Goal: Use online tool/utility: Utilize a website feature to perform a specific function

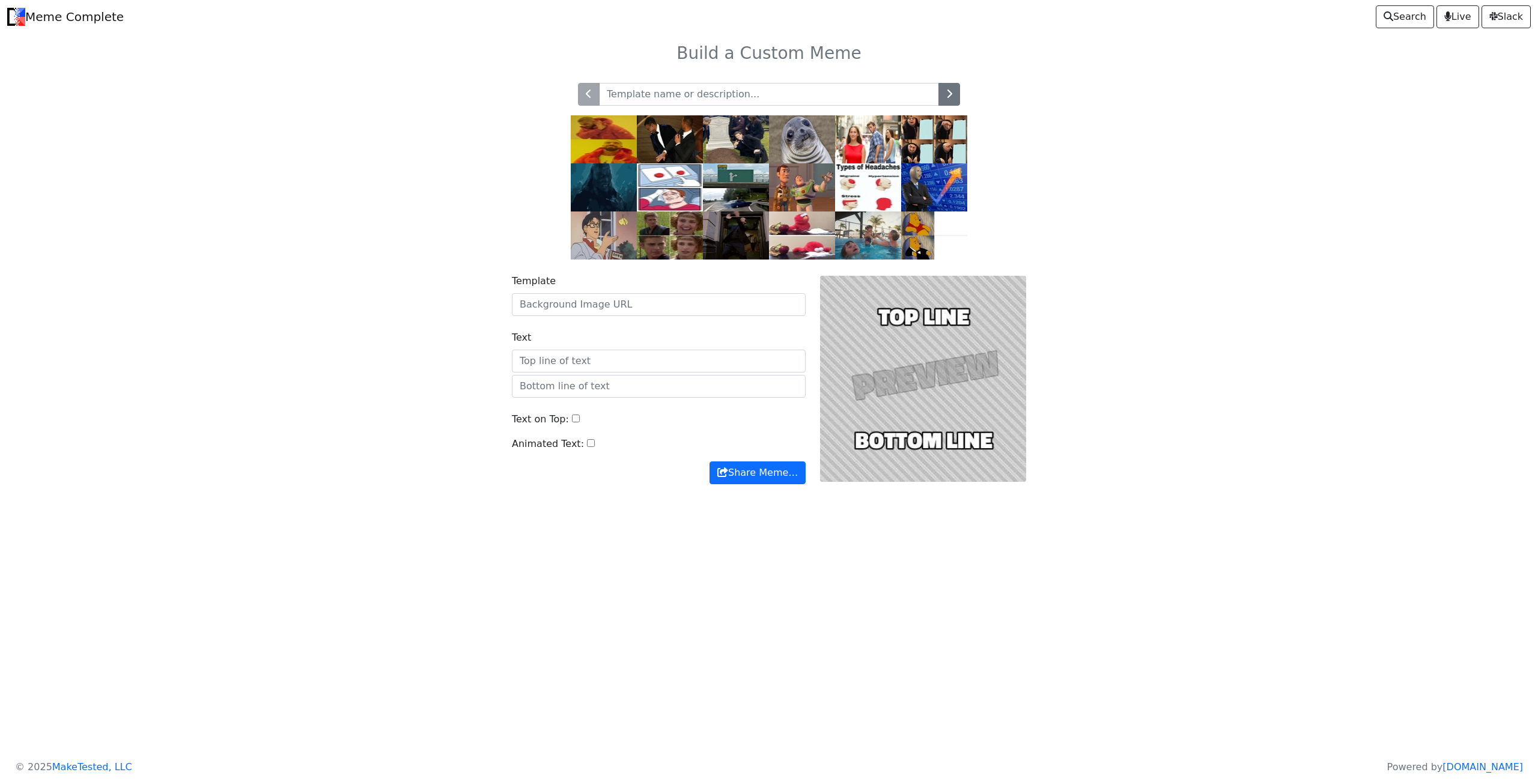
click at [655, 92] on input "text" at bounding box center [769, 94] width 340 height 23
type input "tired"
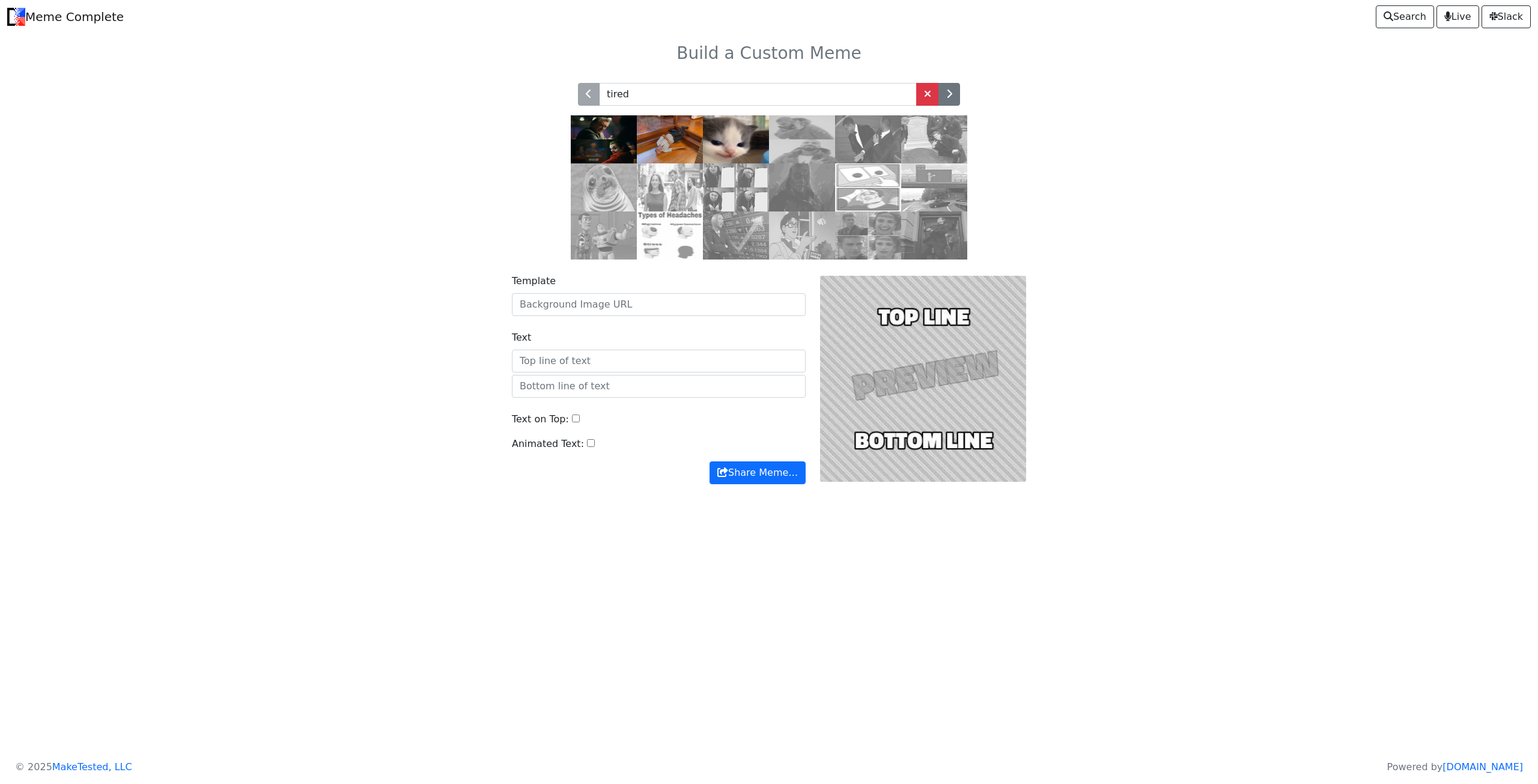
click at [671, 150] on img at bounding box center [670, 139] width 66 height 48
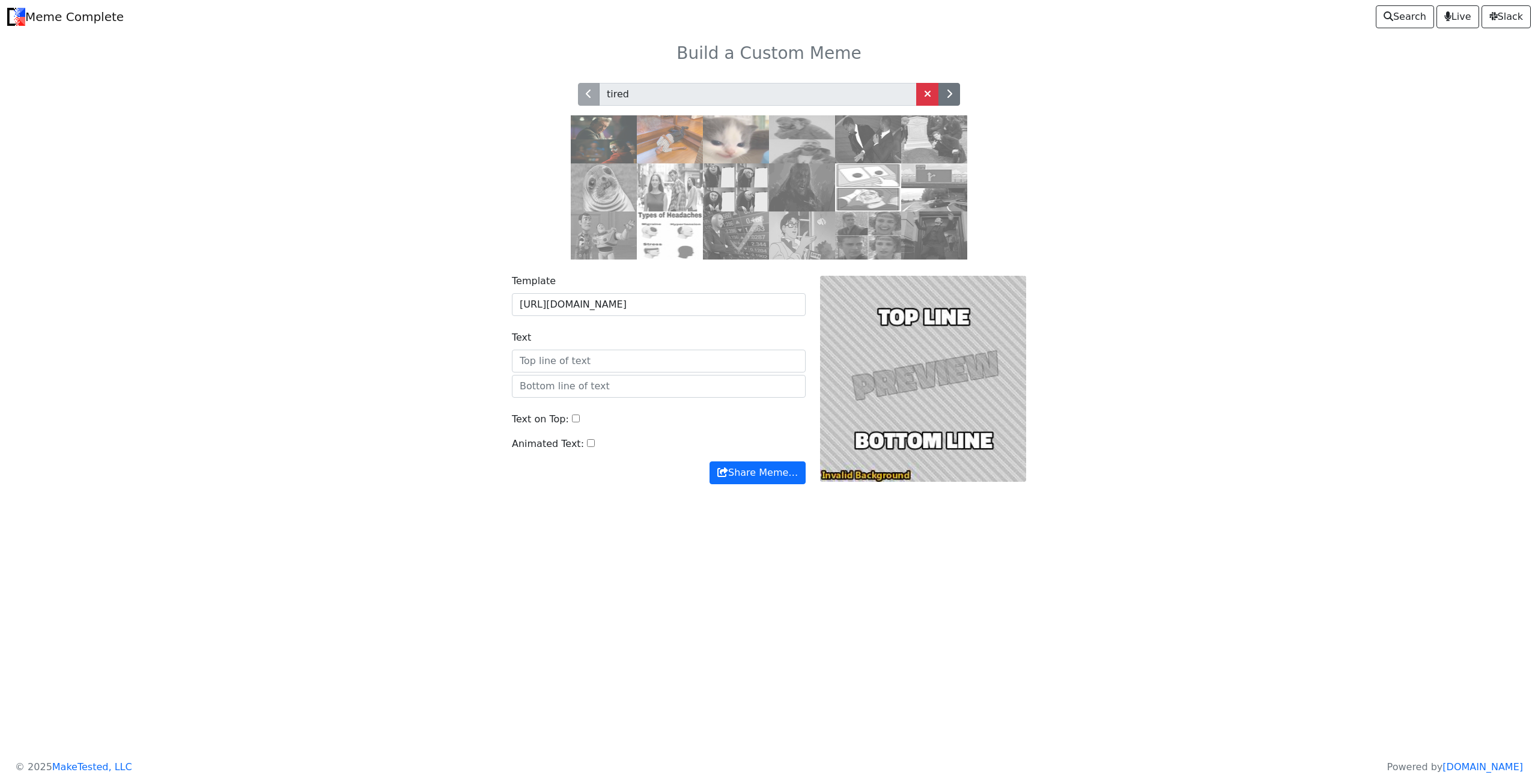
click at [668, 144] on img at bounding box center [670, 139] width 66 height 48
click at [603, 140] on img at bounding box center [603, 139] width 66 height 48
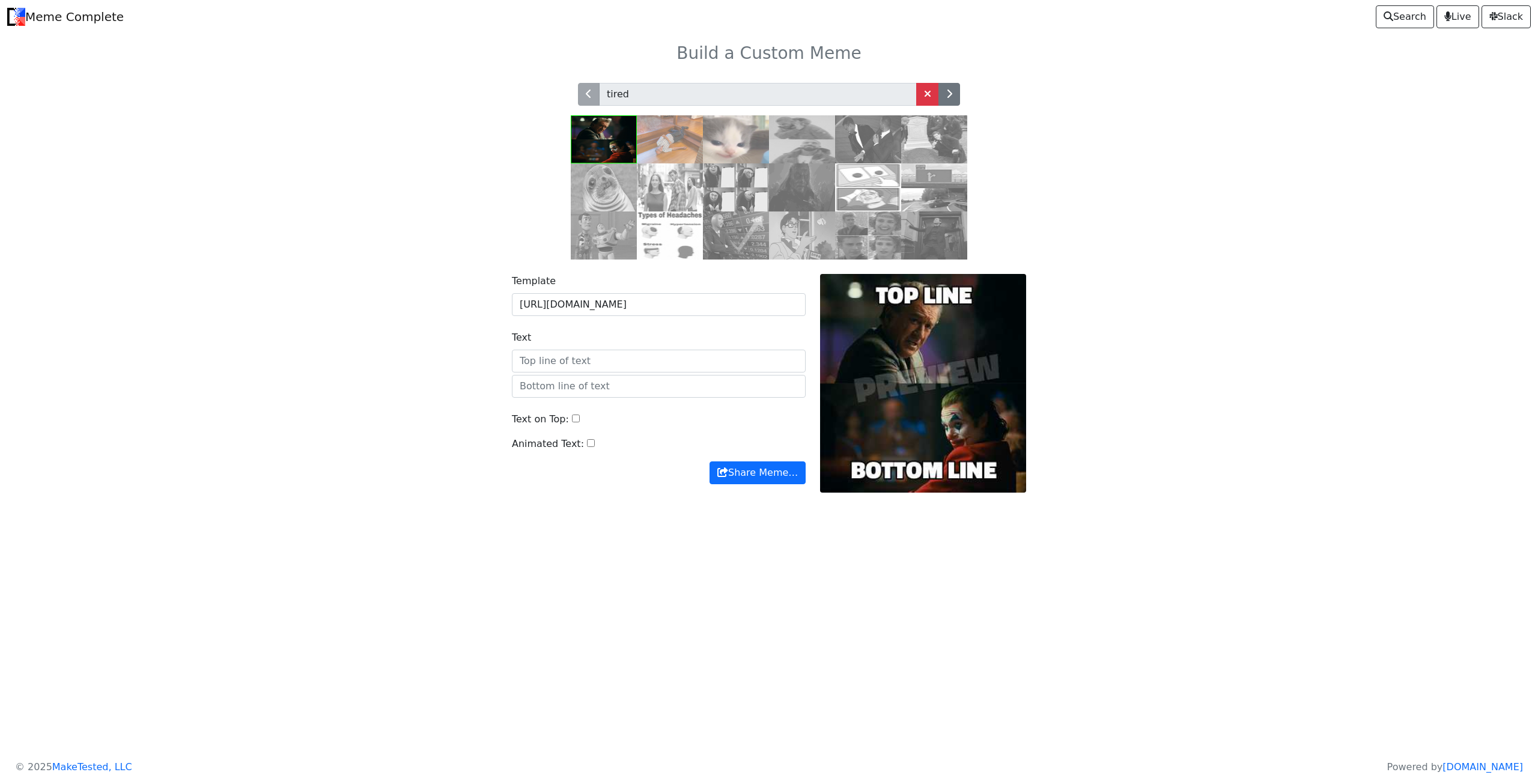
click at [384, 138] on div "tired" at bounding box center [769, 163] width 793 height 191
click at [667, 147] on img at bounding box center [670, 139] width 66 height 48
